Goal: Find specific page/section: Find specific page/section

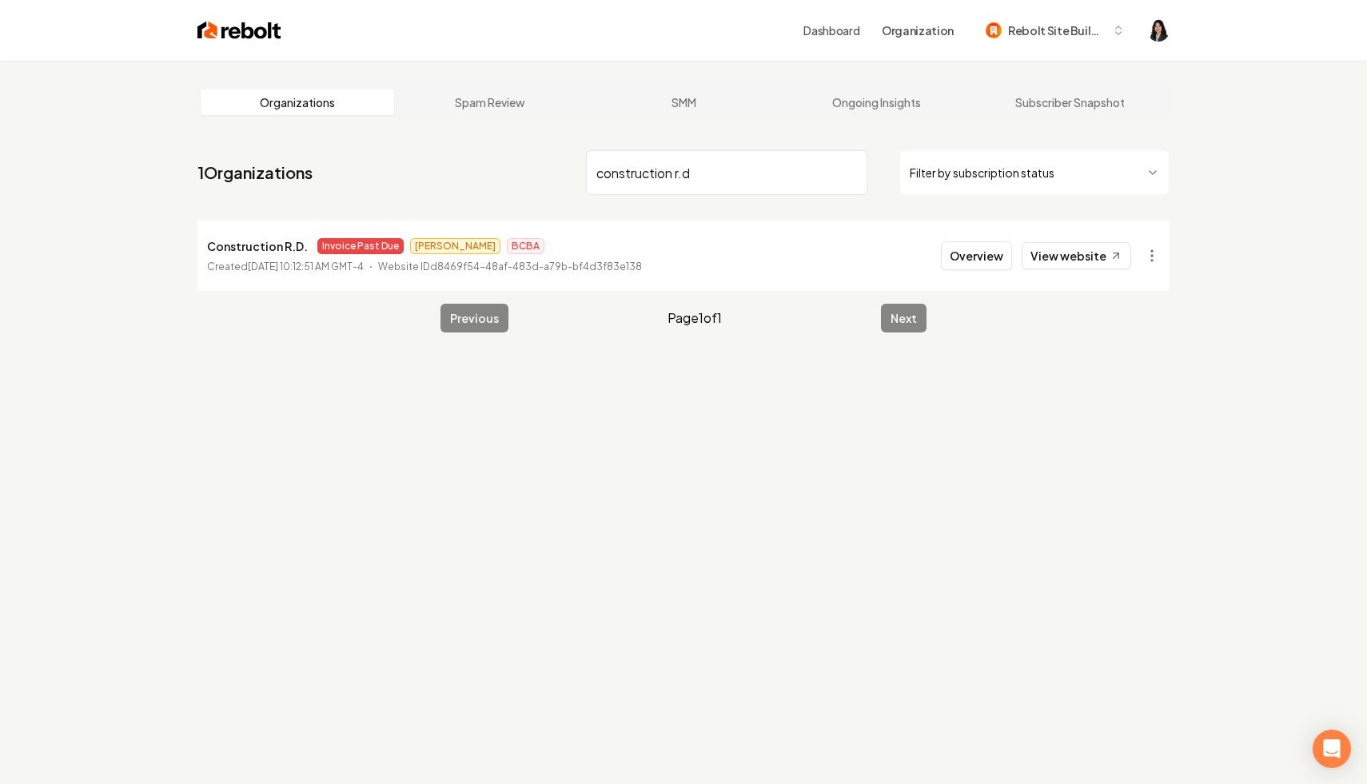
drag, startPoint x: 0, startPoint y: 0, endPoint x: 377, endPoint y: 122, distance: 396.6
click at [377, 122] on main "Organizations Spam Review SMM Ongoing Insights Subscriber Snapshot 1 Organizati…" at bounding box center [683, 209] width 1023 height 297
paste input "Vital Cleaning Service LLC"
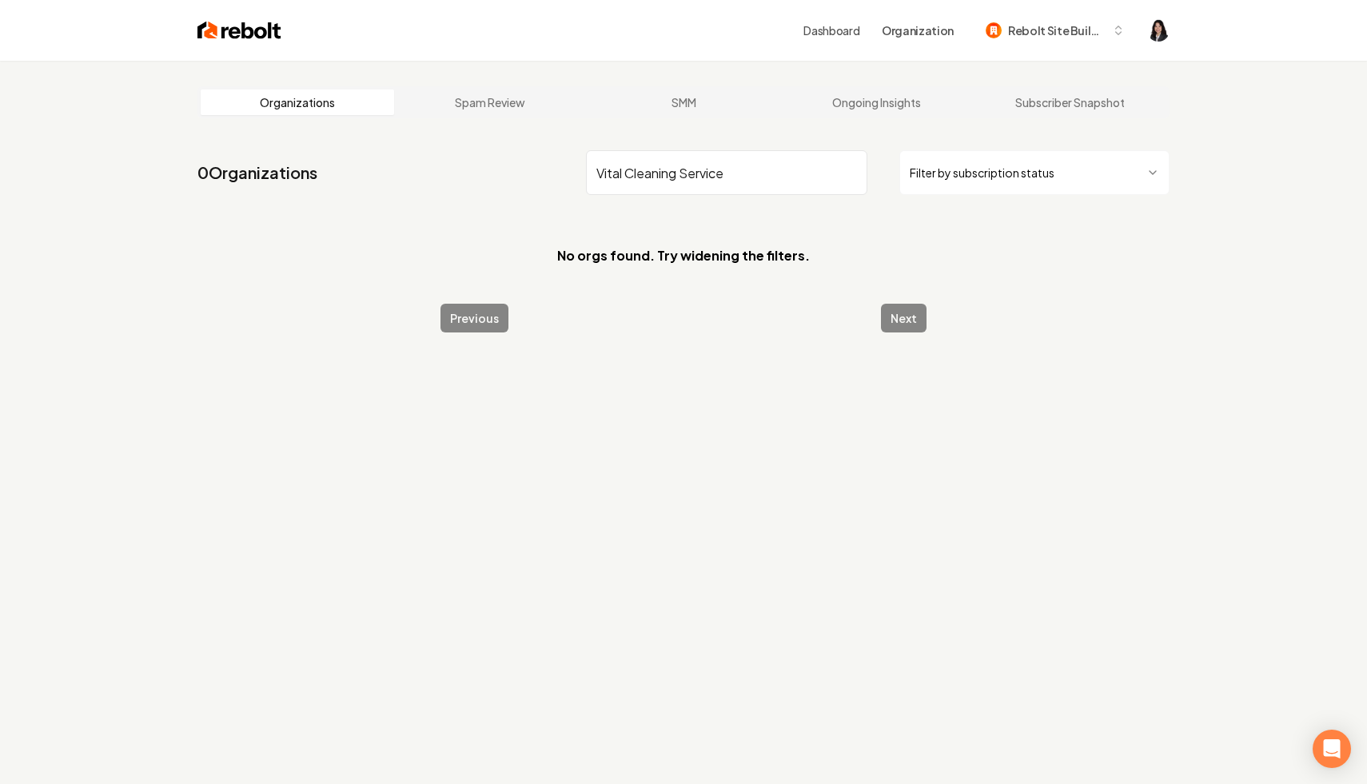
drag, startPoint x: 739, startPoint y: 170, endPoint x: 624, endPoint y: 164, distance: 114.5
click at [624, 164] on input "Vital Cleaning Service" at bounding box center [726, 172] width 281 height 45
type input "c"
type input "vital"
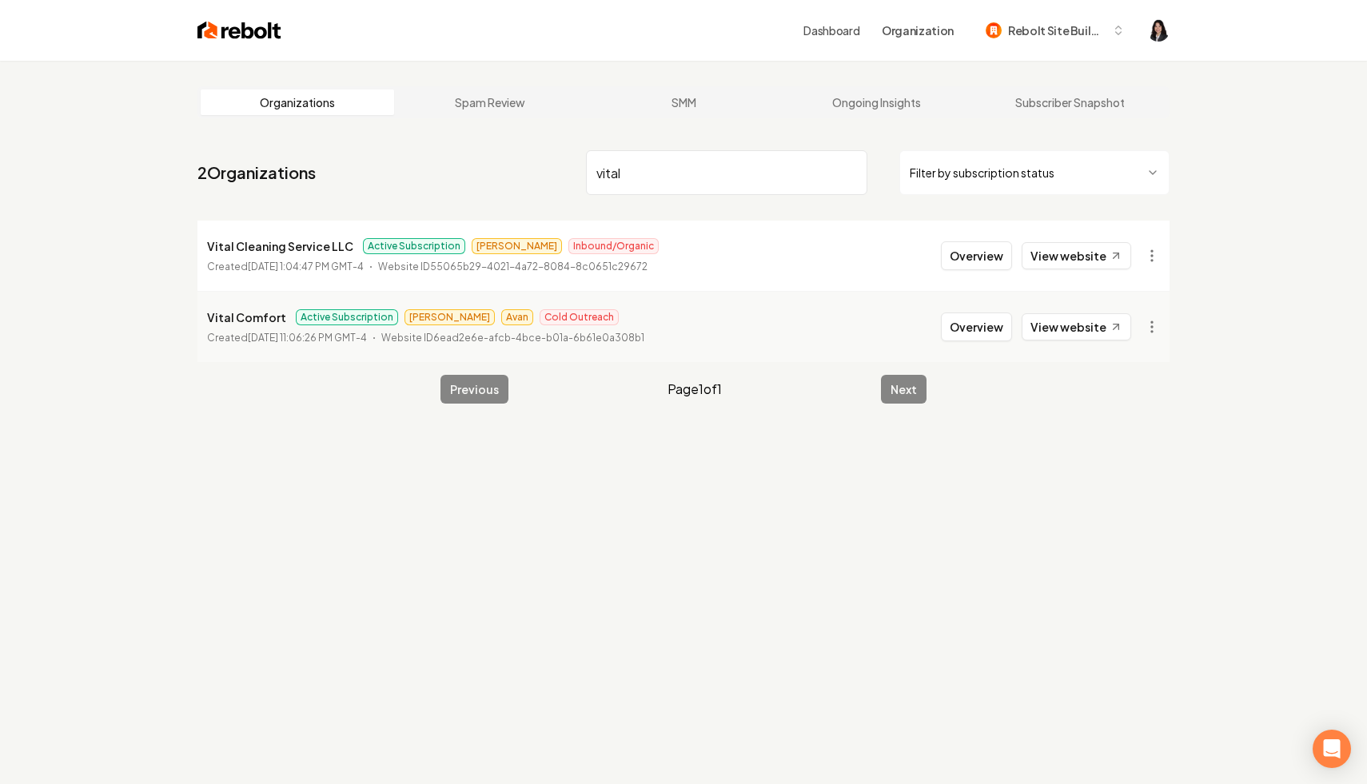
click at [595, 137] on main "Organizations Spam Review SMM Ongoing Insights Subscriber Snapshot 2 Organizati…" at bounding box center [683, 245] width 1023 height 369
click at [1141, 258] on html "Dashboard Organization Rebolt Site Builder Organizations Spam Review SMM Ongoin…" at bounding box center [683, 392] width 1367 height 784
click at [1134, 396] on link "View in Stripe" at bounding box center [1113, 394] width 102 height 26
click at [847, 171] on input "vital" at bounding box center [726, 172] width 281 height 45
click at [1014, 170] on html "Dashboard Organization Rebolt Site Builder Organizations Spam Review SMM Ongoin…" at bounding box center [683, 392] width 1367 height 784
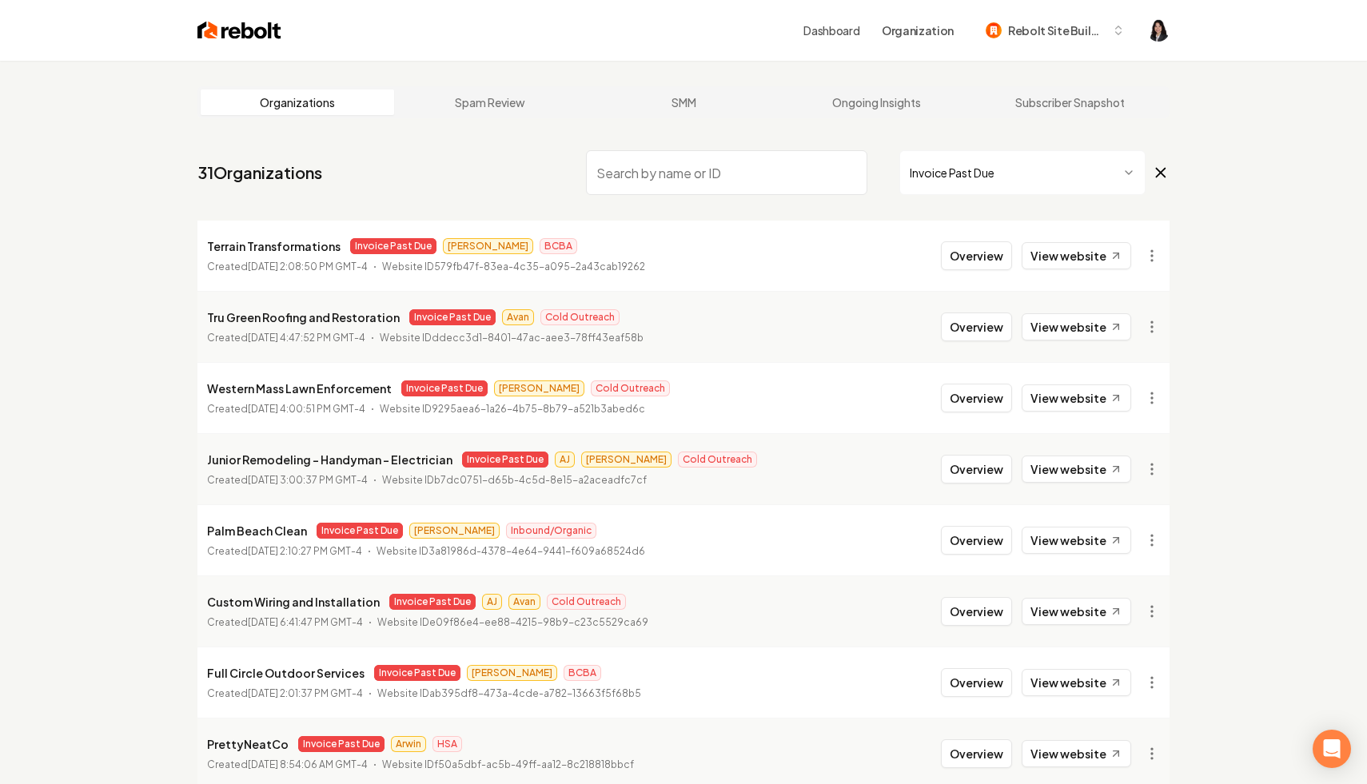
click at [1150, 168] on span "Invoice Past Due" at bounding box center [1034, 172] width 270 height 45
click at [1157, 169] on icon at bounding box center [1161, 173] width 9 height 9
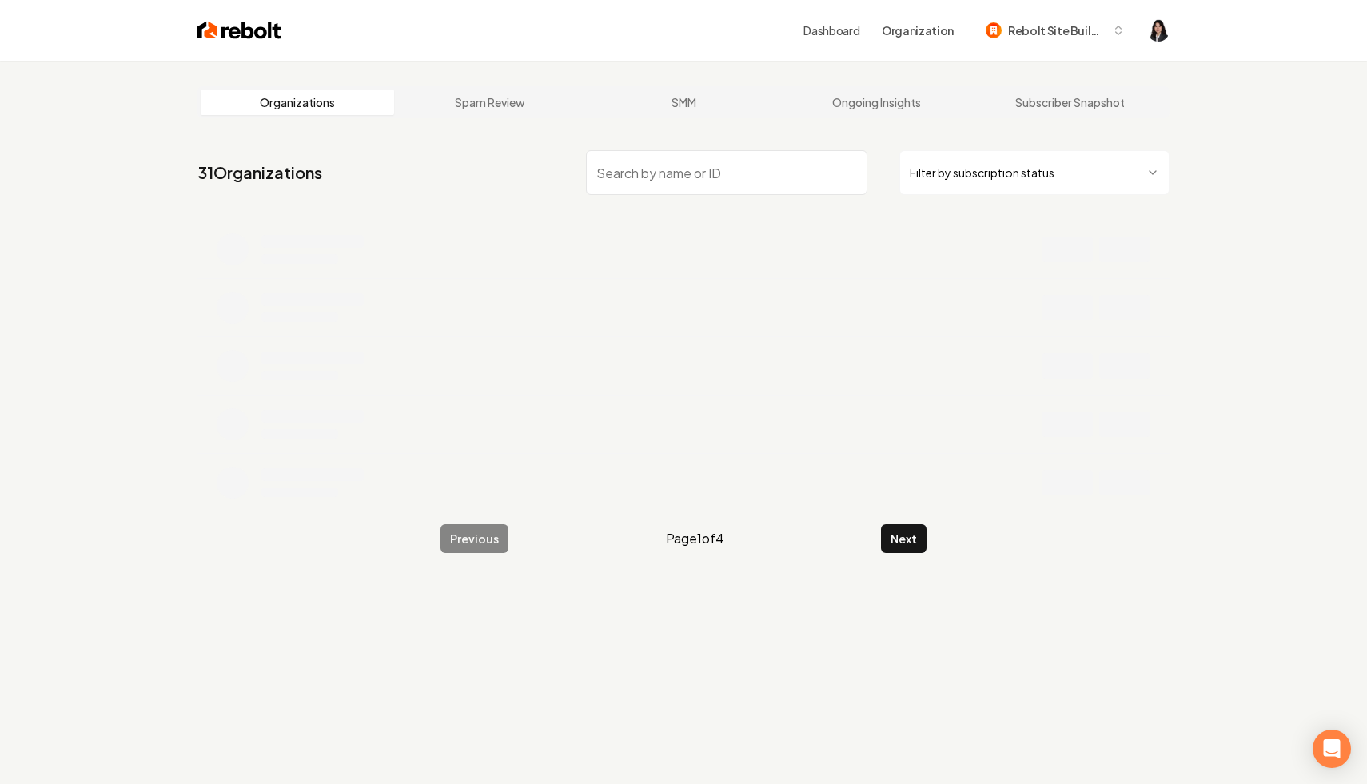
click at [735, 173] on input "search" at bounding box center [726, 172] width 281 height 45
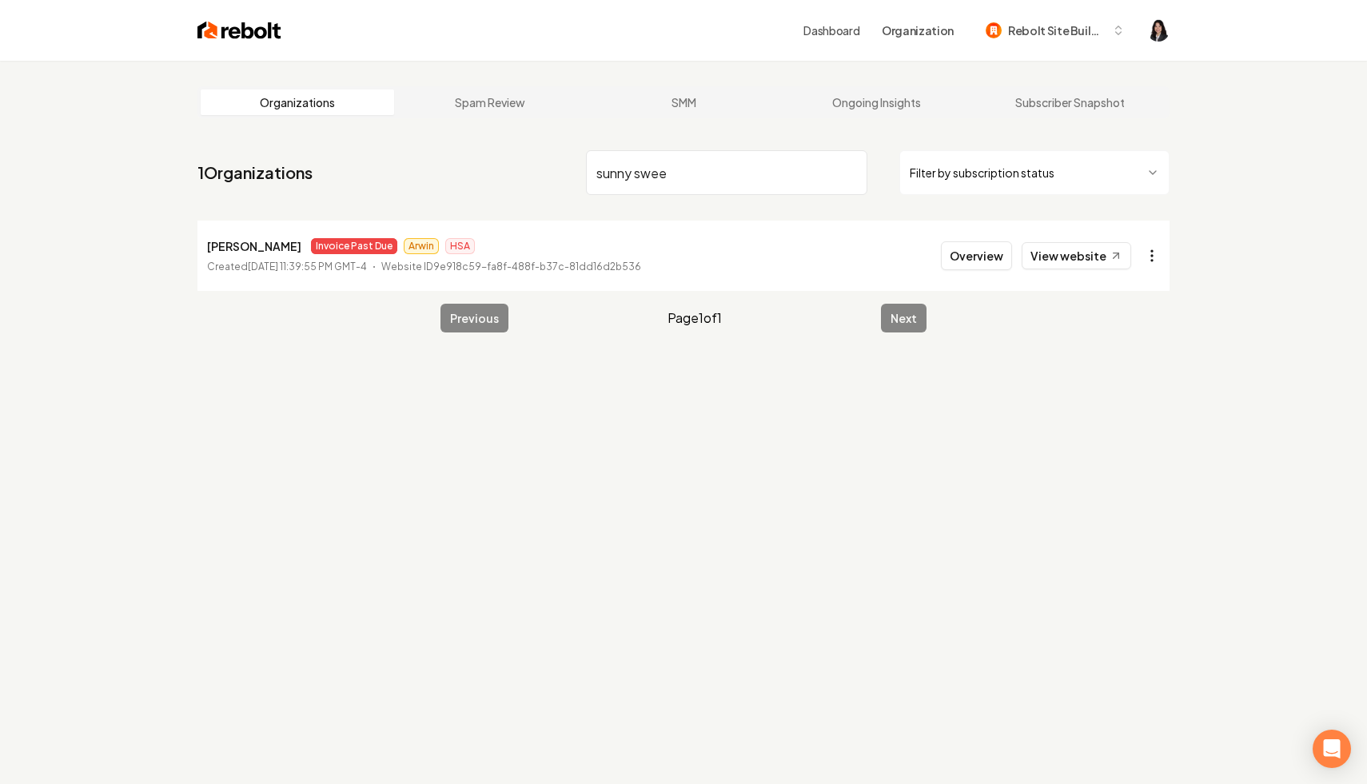
type input "sunny swee"
click at [1158, 261] on html "Dashboard Organization Rebolt Site Builder Organizations Spam Review SMM Ongoin…" at bounding box center [683, 392] width 1367 height 784
click at [1128, 400] on link "View in Stripe" at bounding box center [1113, 394] width 102 height 26
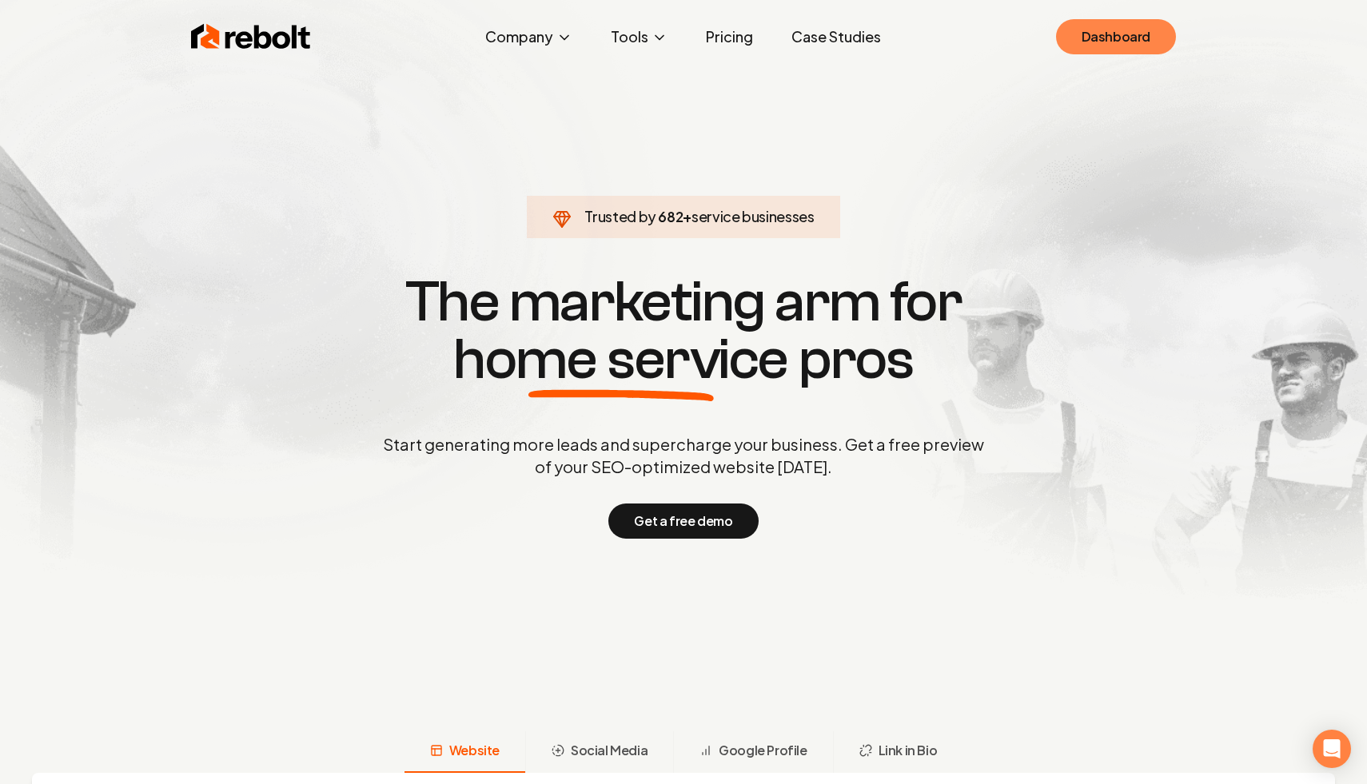
click at [1110, 46] on link "Dashboard" at bounding box center [1116, 36] width 120 height 35
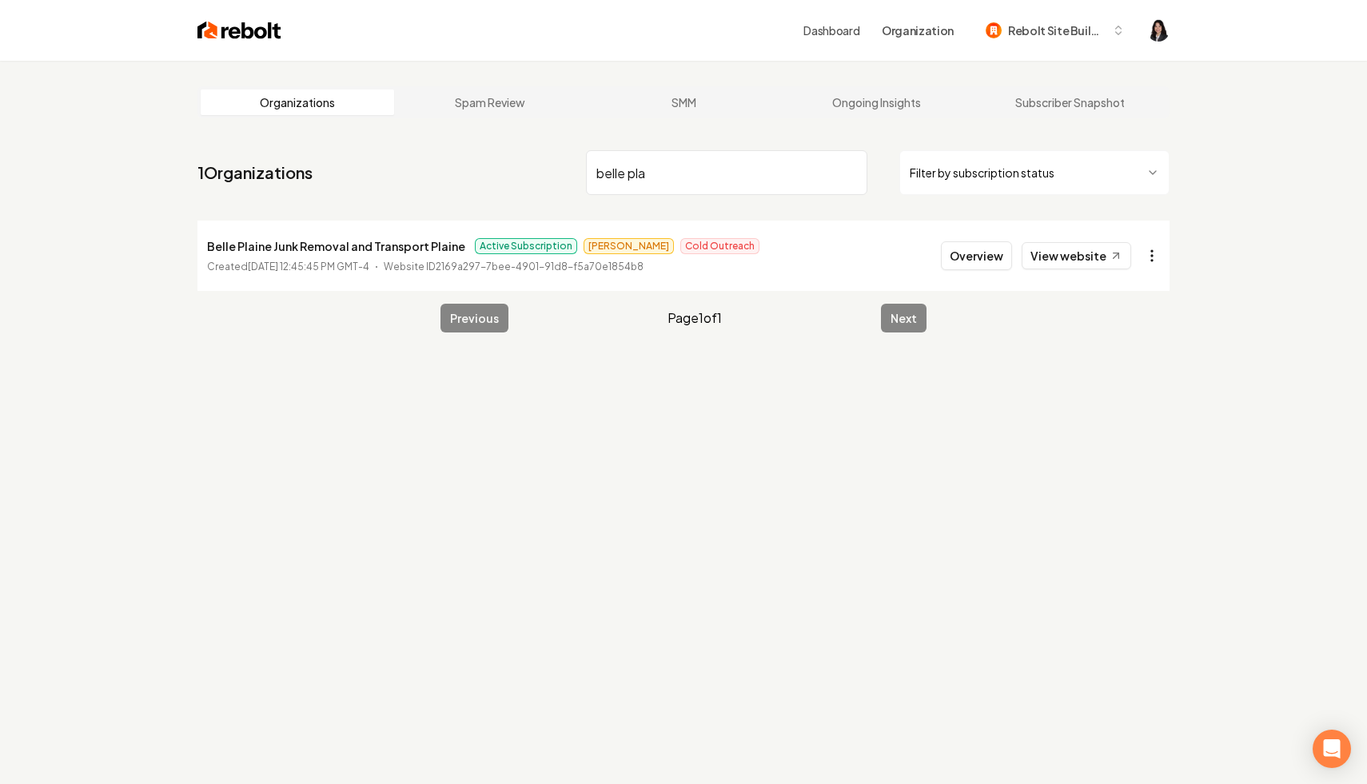
type input "belle pla"
click at [1145, 253] on html "Dashboard Organization Rebolt Site Builder Organizations Spam Review SMM Ongoin…" at bounding box center [683, 392] width 1367 height 784
click at [1133, 396] on link "View in Stripe" at bounding box center [1113, 394] width 102 height 26
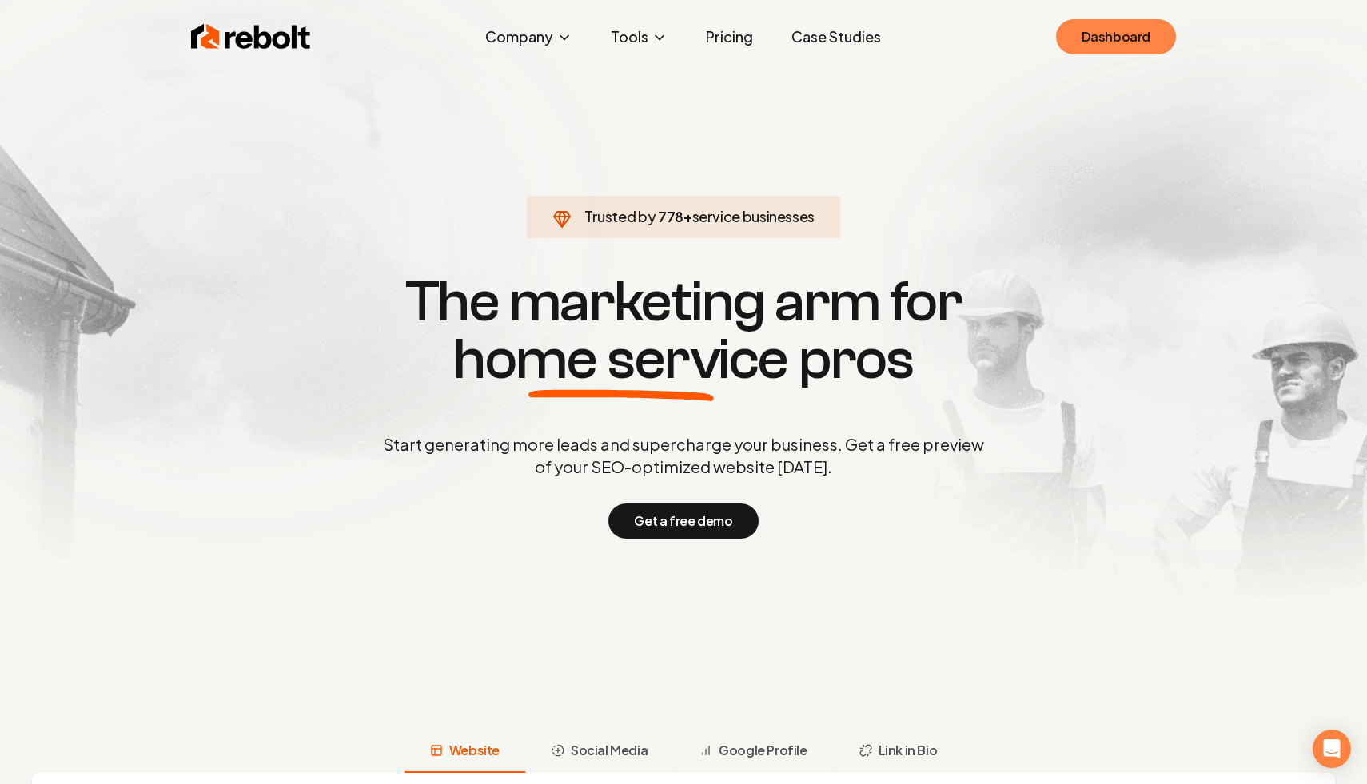
click at [1095, 41] on link "Dashboard" at bounding box center [1116, 36] width 120 height 35
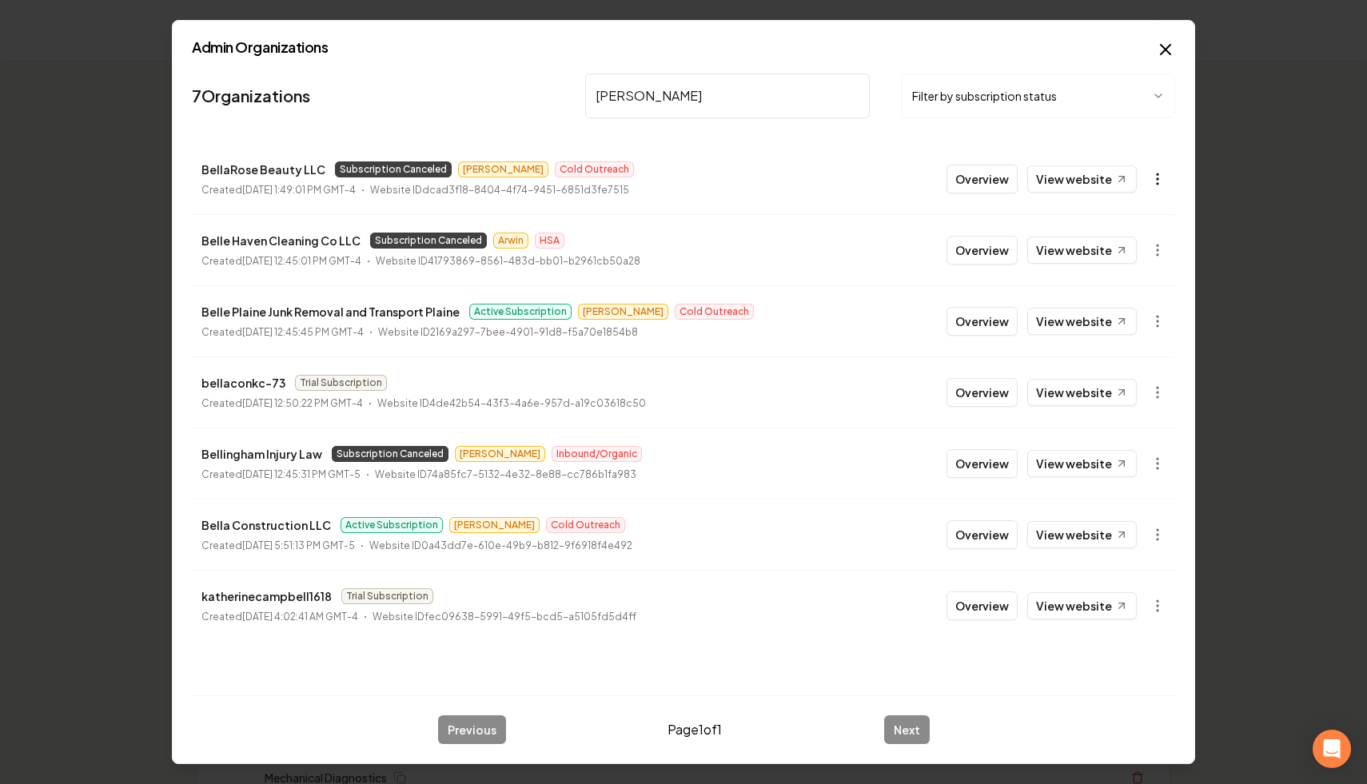
type input "[PERSON_NAME]"
click at [1155, 175] on icon "button" at bounding box center [1157, 179] width 16 height 16
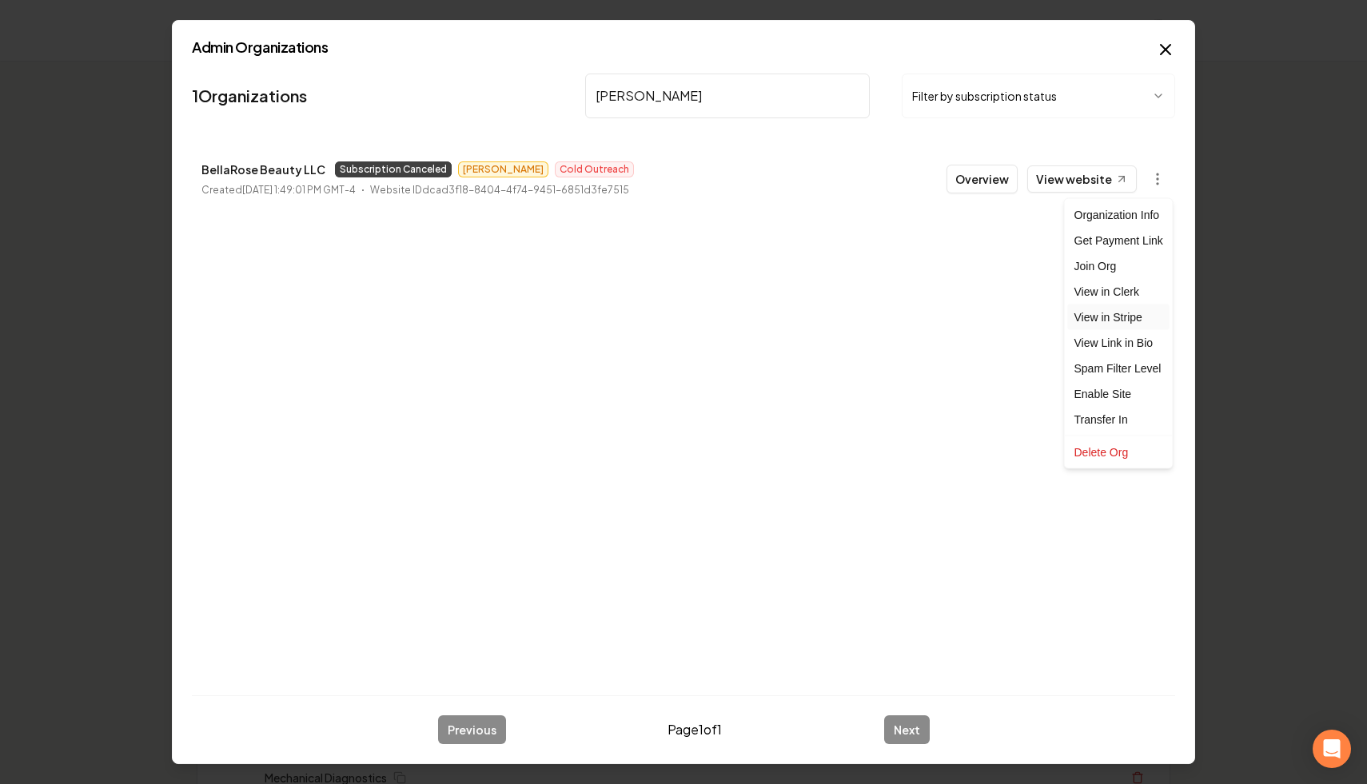
click at [1130, 311] on link "View in Stripe" at bounding box center [1119, 318] width 102 height 26
click at [313, 167] on div at bounding box center [683, 392] width 1367 height 784
click at [185, 167] on div at bounding box center [683, 392] width 1367 height 784
click at [188, 167] on div at bounding box center [683, 392] width 1367 height 784
click at [208, 169] on div at bounding box center [683, 392] width 1367 height 784
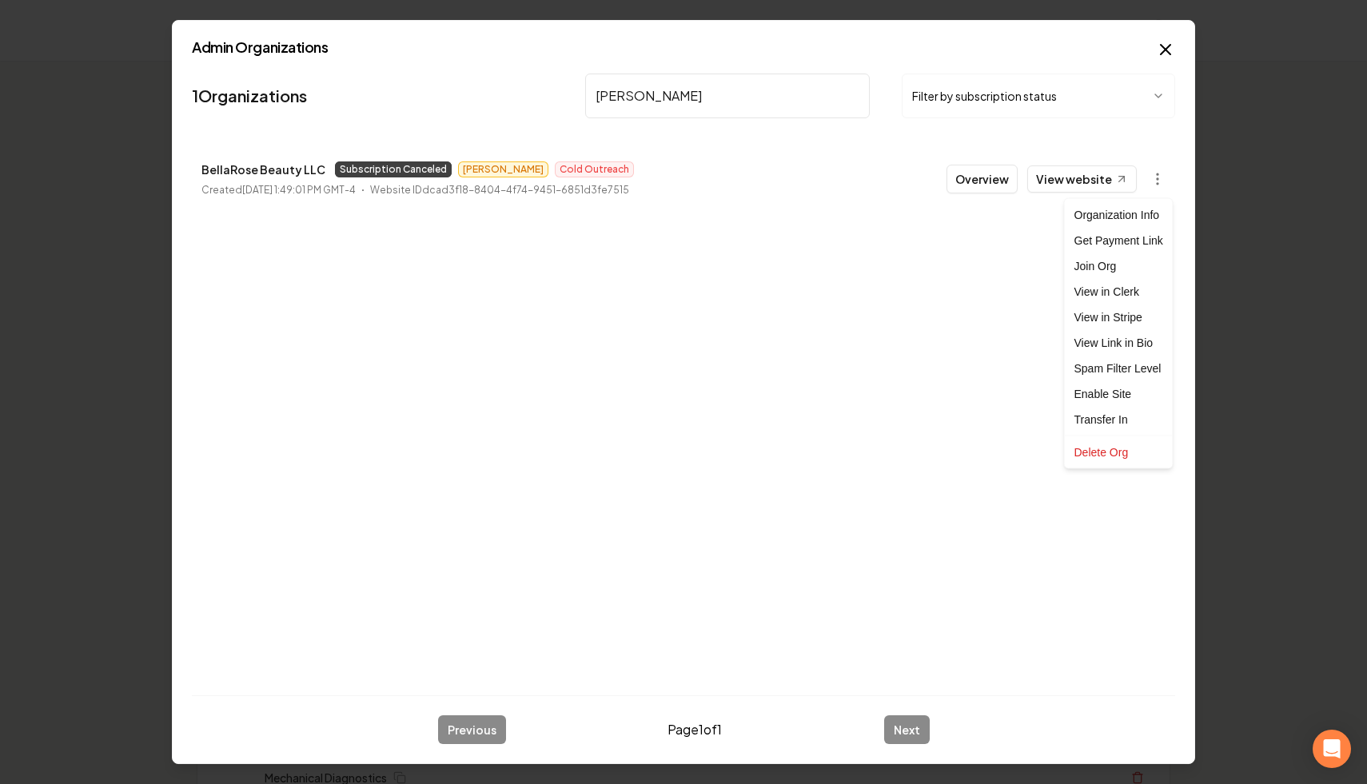
click at [326, 169] on div at bounding box center [683, 392] width 1367 height 784
click at [377, 261] on div at bounding box center [683, 392] width 1367 height 784
click at [460, 143] on div at bounding box center [683, 392] width 1367 height 784
click at [463, 141] on div at bounding box center [683, 392] width 1367 height 784
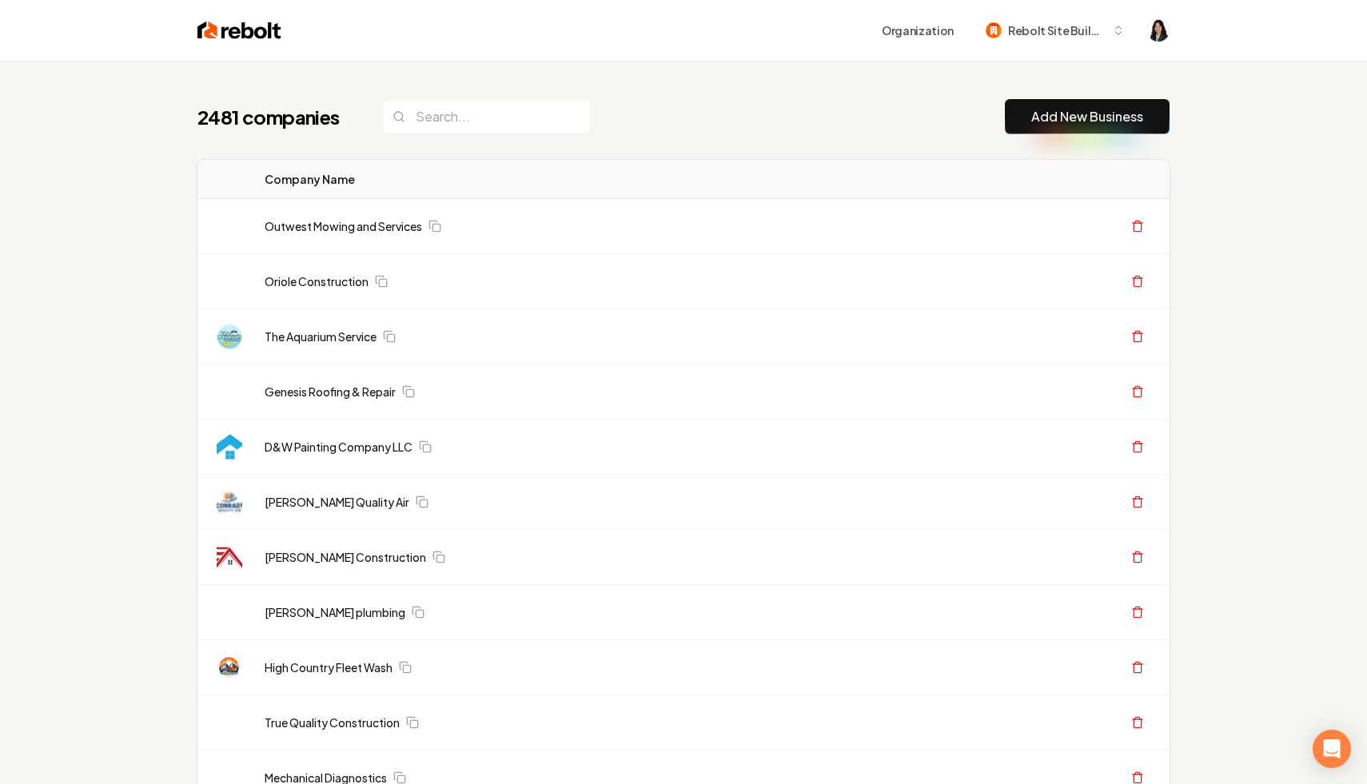
click at [771, 131] on div "2481 companies Add New Business" at bounding box center [683, 116] width 972 height 35
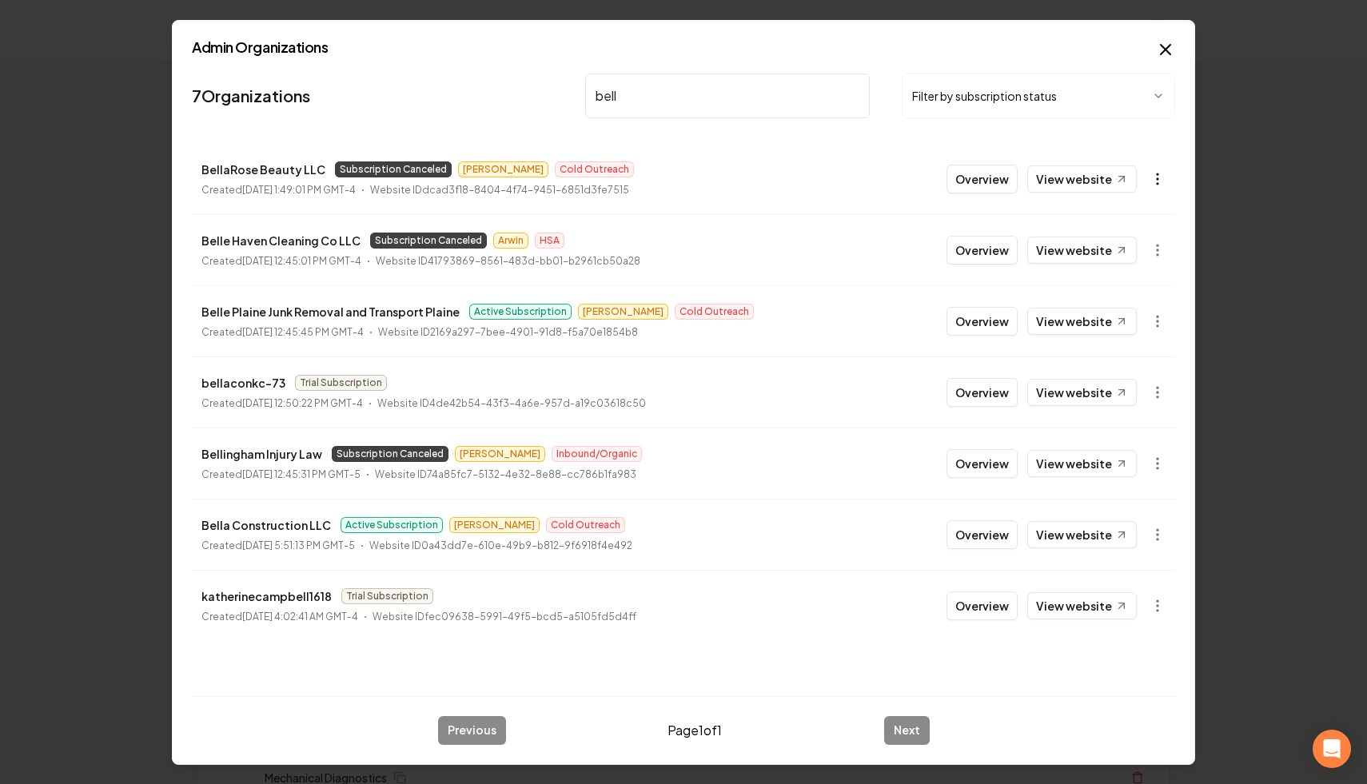
type input "bell"
click at [1157, 174] on circle "button" at bounding box center [1158, 174] width 2 height 2
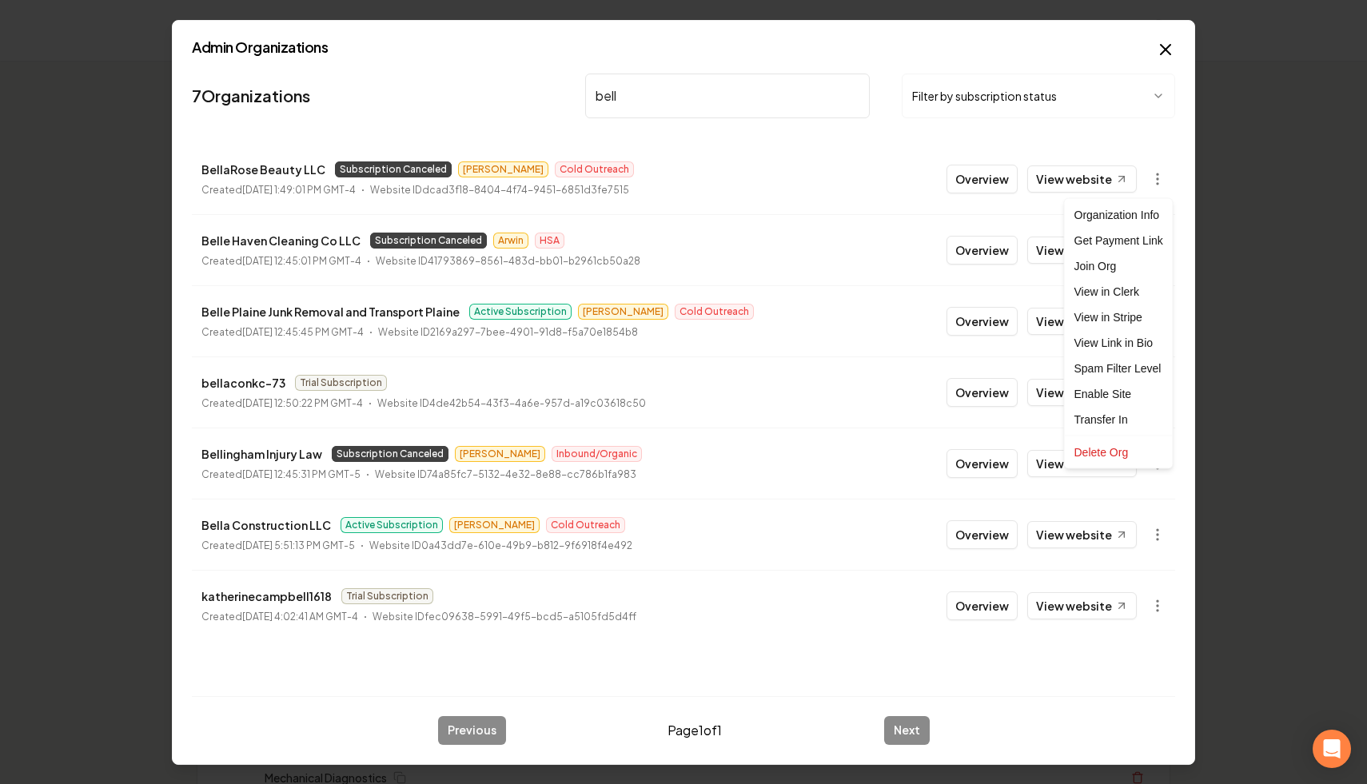
click at [831, 169] on div at bounding box center [683, 392] width 1367 height 784
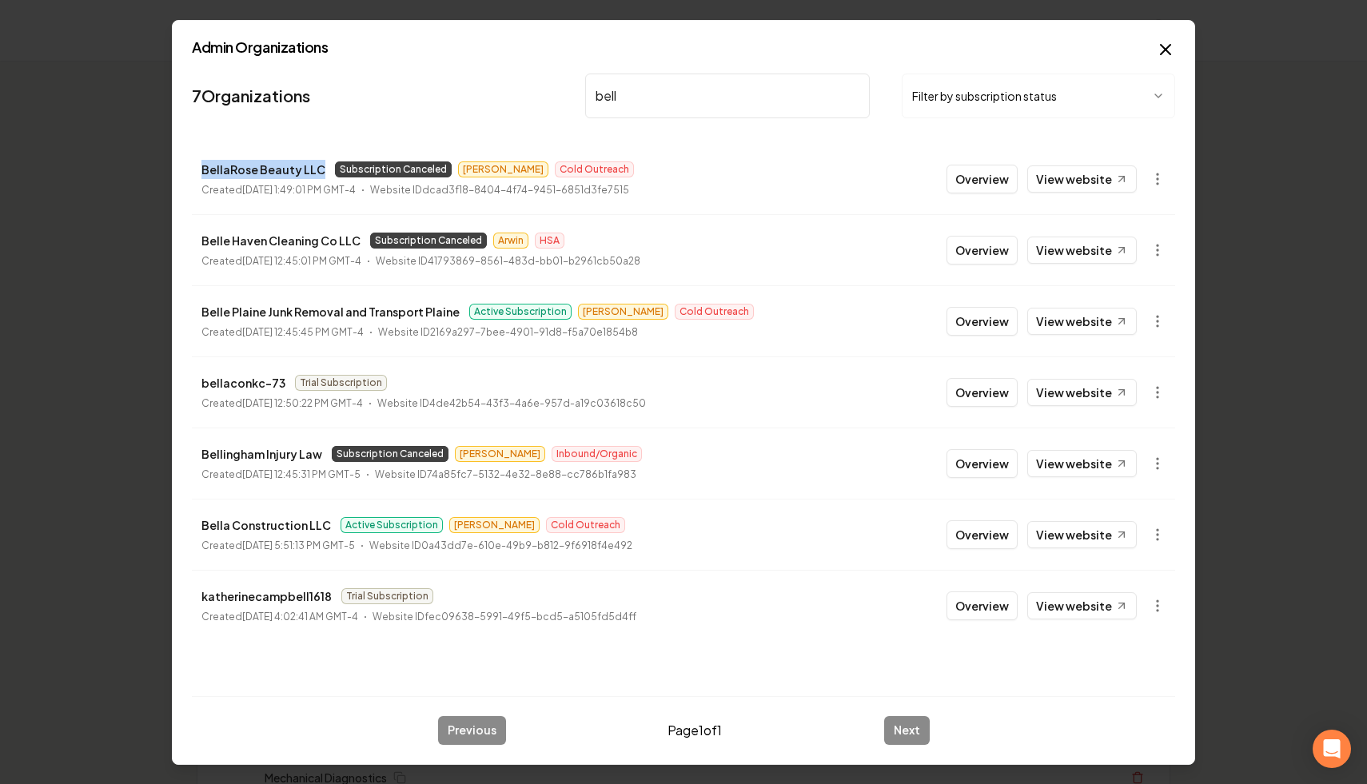
drag, startPoint x: 318, startPoint y: 168, endPoint x: 190, endPoint y: 171, distance: 127.9
click at [189, 172] on div "Admin Organizations 7 Organizations bell Filter by subscription status BellaRos…" at bounding box center [683, 392] width 1023 height 745
copy p "BellaRose Beauty LLC"
